Goal: Find contact information

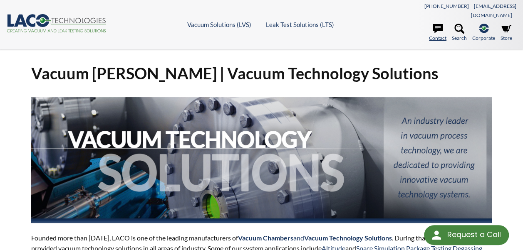
click at [439, 25] on link "Contact" at bounding box center [437, 33] width 17 height 18
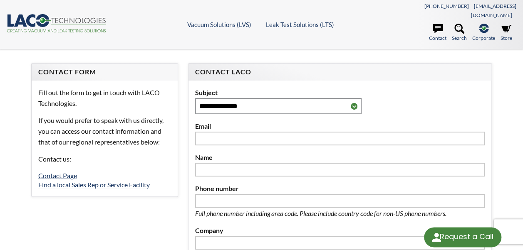
select select "Language Translate Widget"
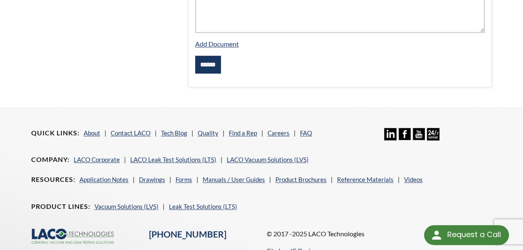
scroll to position [389, 0]
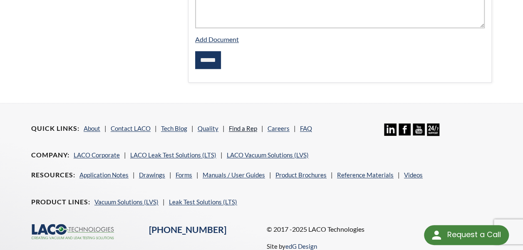
click at [243, 125] on link "Find a Rep" at bounding box center [243, 128] width 28 height 7
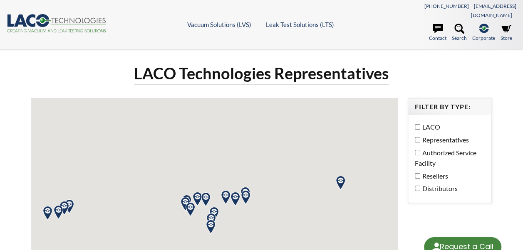
select select "Language Translate Widget"
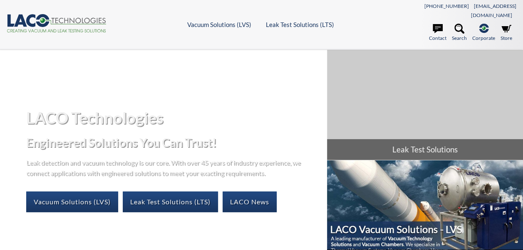
select select "Language Translate Widget"
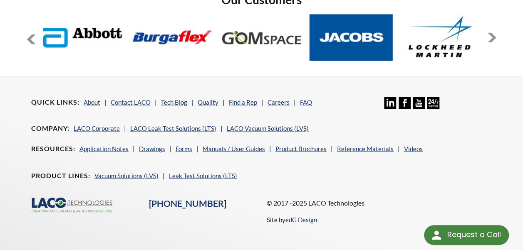
scroll to position [707, 0]
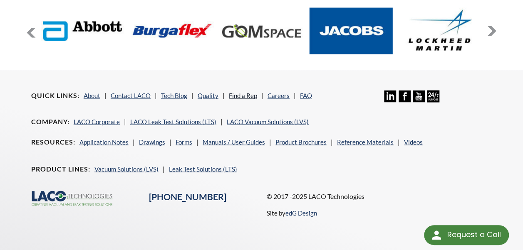
click at [243, 92] on link "Find a Rep" at bounding box center [243, 95] width 28 height 7
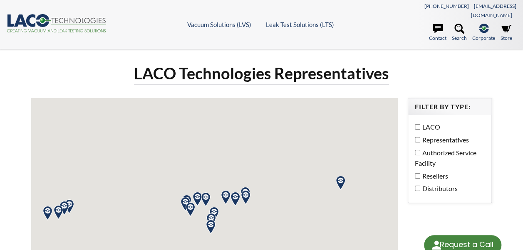
select select "Language Translate Widget"
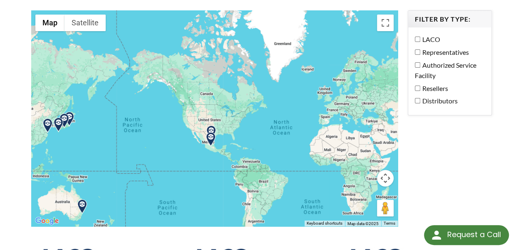
drag, startPoint x: 528, startPoint y: 54, endPoint x: 529, endPoint y: 61, distance: 6.7
click at [522, 78] on html "Request a Call Request a Call <- Close Vacuum Solutions (LVS) -> <- Close Vacuu…" at bounding box center [261, 37] width 523 height 250
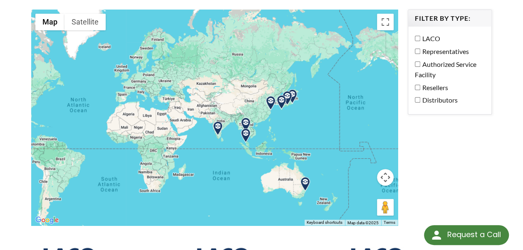
drag, startPoint x: 239, startPoint y: 86, endPoint x: 127, endPoint y: 69, distance: 113.5
click at [127, 69] on div at bounding box center [214, 118] width 366 height 217
click at [245, 118] on img at bounding box center [245, 125] width 15 height 15
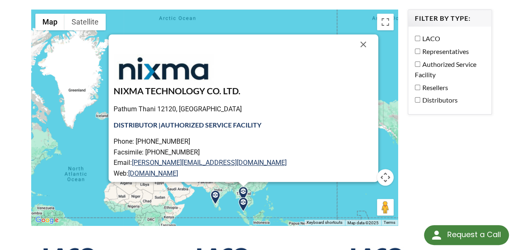
click at [245, 198] on img at bounding box center [243, 205] width 15 height 15
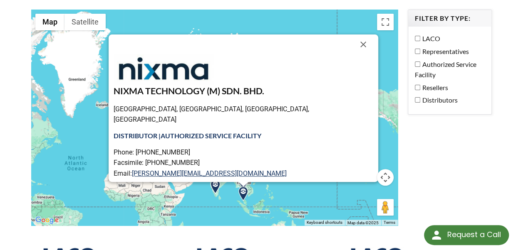
click at [245, 193] on div "NIXMA TECHNOLOGY (M) SDN. BHD. Bandar Cassia, 14100 Simpang Ampat, Pulau Pinang…" at bounding box center [214, 118] width 366 height 217
drag, startPoint x: 230, startPoint y: 154, endPoint x: 168, endPoint y: 154, distance: 61.6
click at [168, 154] on p "Phone: +604-589-9090 Facsimile: +604-589-9191 Email: henry.t@nixma.com Web: www…" at bounding box center [244, 168] width 260 height 42
copy link "henry.t@nixma.com"
click at [353, 35] on button "Close" at bounding box center [363, 45] width 20 height 20
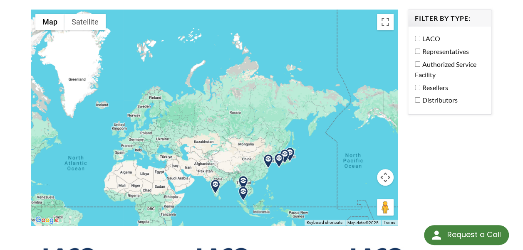
click at [268, 155] on img at bounding box center [268, 161] width 15 height 15
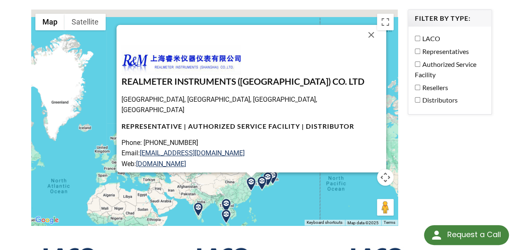
click at [260, 176] on img at bounding box center [262, 183] width 15 height 15
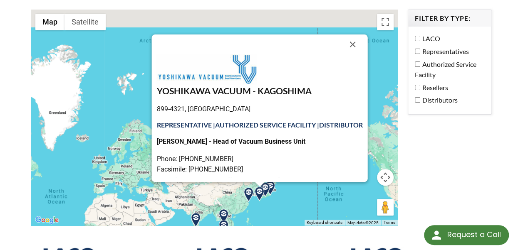
click at [270, 183] on img at bounding box center [265, 190] width 15 height 15
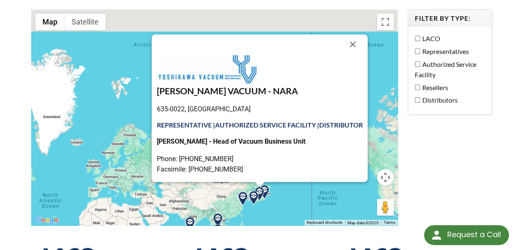
click at [267, 185] on img at bounding box center [264, 192] width 15 height 15
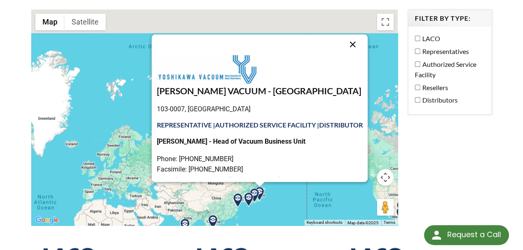
click at [360, 35] on button "Close" at bounding box center [353, 45] width 20 height 20
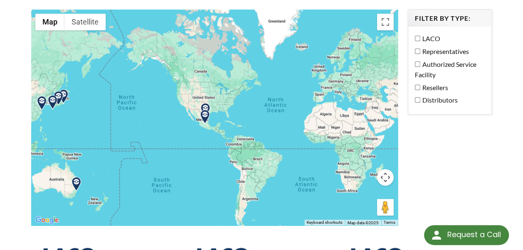
drag, startPoint x: 275, startPoint y: 139, endPoint x: 522, endPoint y: 32, distance: 269.8
click at [522, 32] on html "Request a Call Request a Call <- Close Vacuum Solutions (LVS) -> <- Close Vacuu…" at bounding box center [261, 36] width 523 height 250
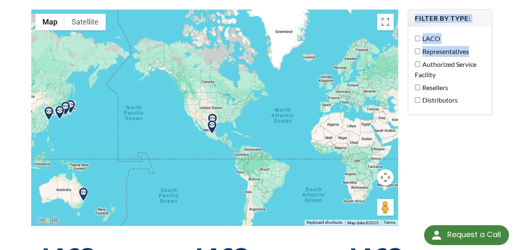
drag, startPoint x: 395, startPoint y: 48, endPoint x: 299, endPoint y: 35, distance: 97.0
click at [299, 35] on div "LACO Technologies Representatives ← Move left → Move right ↑ Move up ↓ Move dow…" at bounding box center [261, 255] width 470 height 561
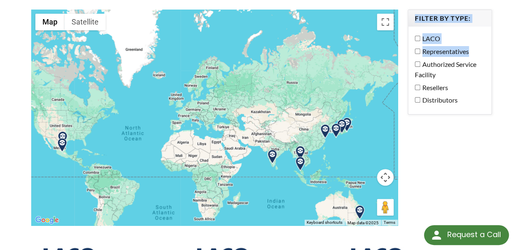
drag, startPoint x: 299, startPoint y: 35, endPoint x: 149, endPoint y: 53, distance: 150.8
click at [149, 53] on div at bounding box center [214, 118] width 366 height 217
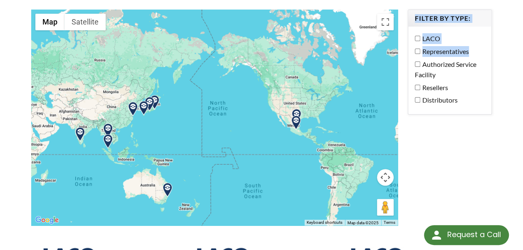
drag, startPoint x: 350, startPoint y: 103, endPoint x: 143, endPoint y: 82, distance: 208.2
click at [143, 82] on div at bounding box center [214, 118] width 366 height 217
